Goal: Task Accomplishment & Management: Manage account settings

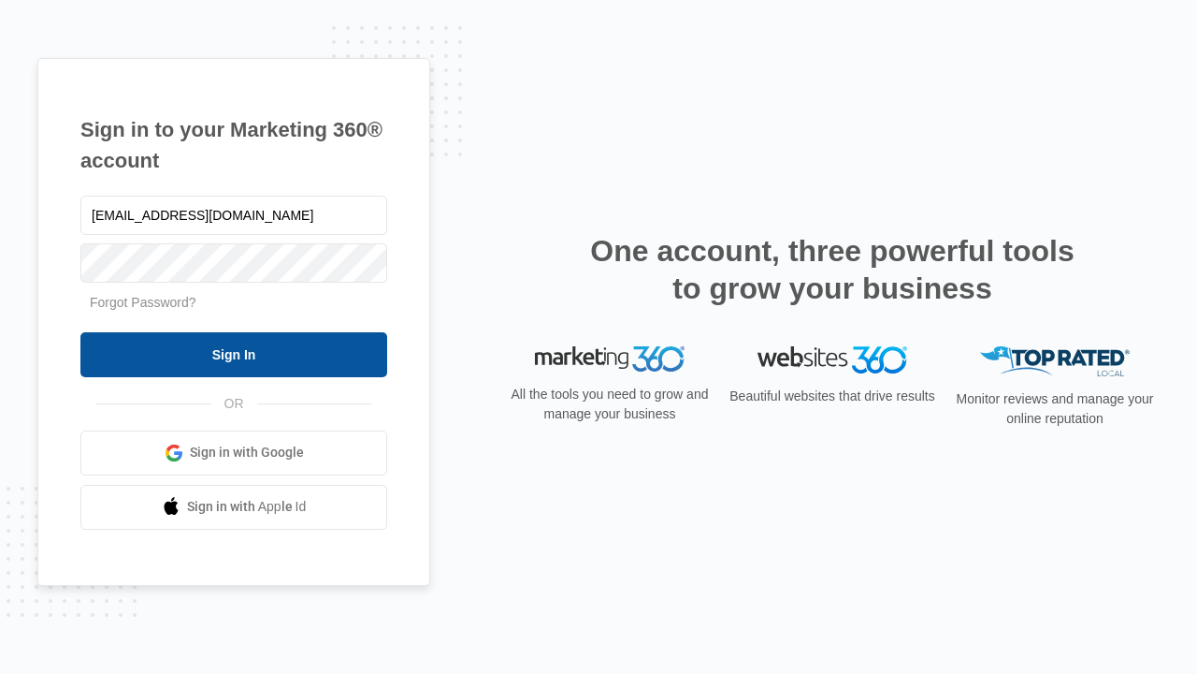
click at [234, 354] on input "Sign In" at bounding box center [233, 354] width 307 height 45
